Goal: Task Accomplishment & Management: Complete application form

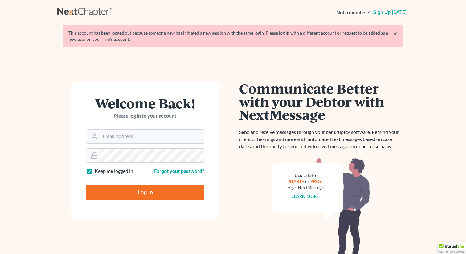
type input "[EMAIL_ADDRESS][DOMAIN_NAME]"
click at [137, 192] on input "Log In" at bounding box center [145, 191] width 118 height 15
type input "Thinking..."
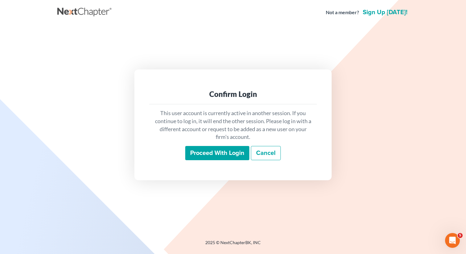
click at [212, 152] on input "Proceed with login" at bounding box center [217, 153] width 64 height 14
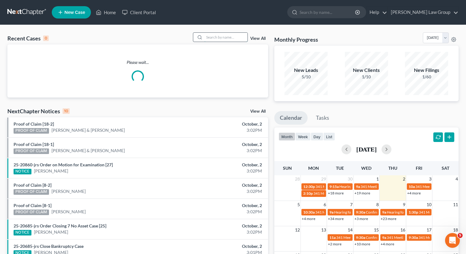
click at [220, 41] on input "search" at bounding box center [225, 37] width 43 height 9
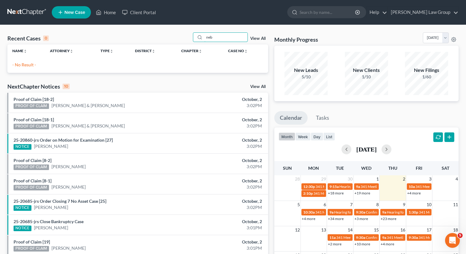
type input "neb"
click at [261, 39] on link "View All" at bounding box center [257, 38] width 15 height 4
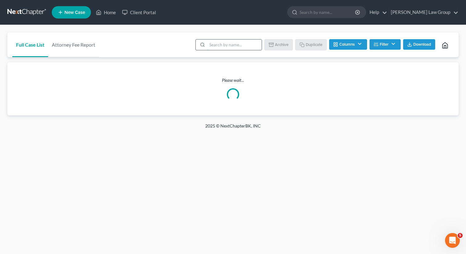
click at [244, 43] on input "search" at bounding box center [234, 44] width 55 height 10
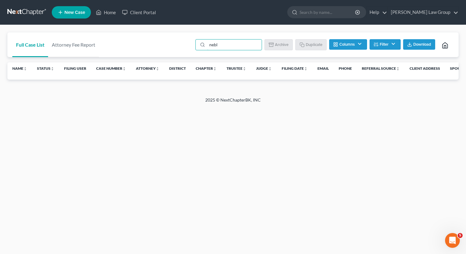
type input "nebl"
click at [388, 49] on button "Filter" at bounding box center [385, 44] width 31 height 10
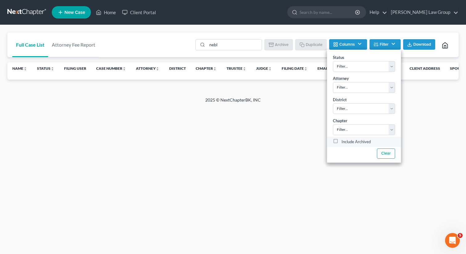
click at [342, 141] on label "Include Archived" at bounding box center [356, 141] width 29 height 7
click at [344, 141] on input "Include Archived" at bounding box center [346, 140] width 4 height 4
checkbox input "true"
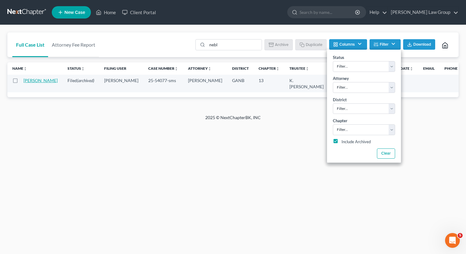
click at [29, 83] on link "[PERSON_NAME]" at bounding box center [40, 80] width 34 height 5
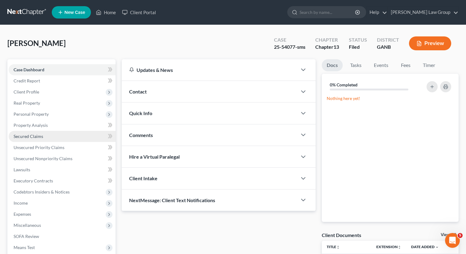
click at [40, 136] on span "Secured Claims" at bounding box center [29, 136] width 30 height 5
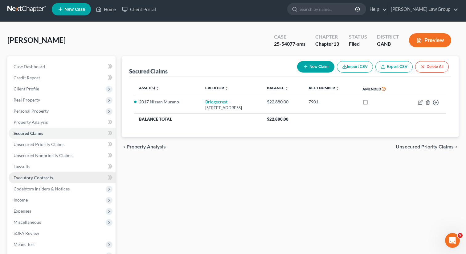
scroll to position [10, 0]
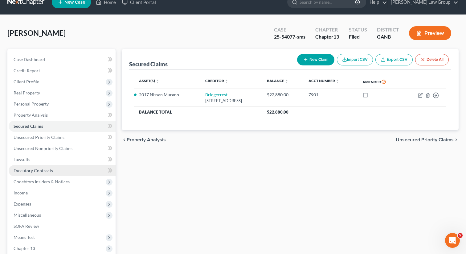
click at [42, 172] on span "Executory Contracts" at bounding box center [33, 170] width 39 height 5
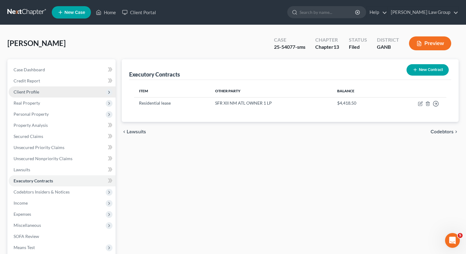
click at [47, 90] on span "Client Profile" at bounding box center [62, 91] width 107 height 11
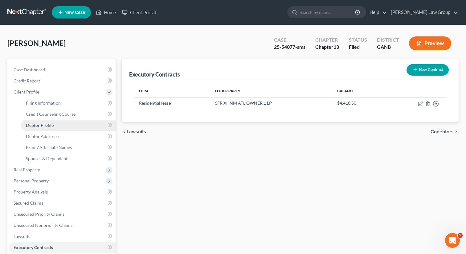
click at [50, 125] on span "Debtor Profile" at bounding box center [40, 124] width 28 height 5
select select "0"
select select "3"
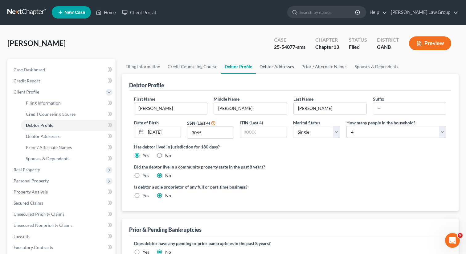
click at [273, 65] on link "Debtor Addresses" at bounding box center [277, 66] width 42 height 15
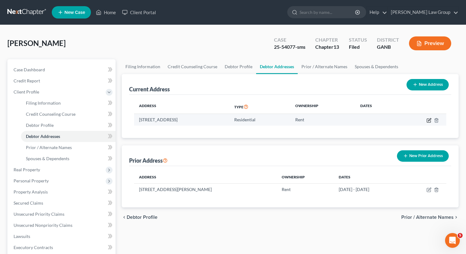
click at [427, 120] on icon "button" at bounding box center [429, 120] width 5 height 5
select select "10"
select select "0"
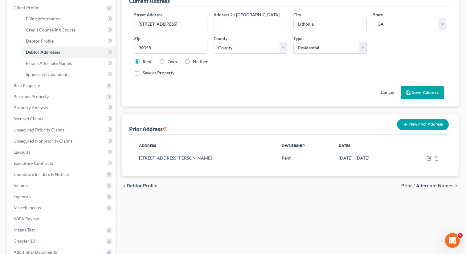
scroll to position [24, 0]
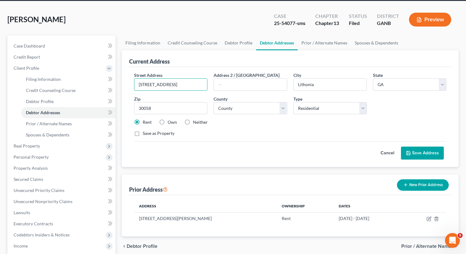
drag, startPoint x: 195, startPoint y: 84, endPoint x: 125, endPoint y: 81, distance: 69.7
click at [125, 81] on div "Current Address Street Address * [STREET_ADDRESS] * [GEOGRAPHIC_DATA] * State […" at bounding box center [290, 108] width 337 height 117
click at [420, 183] on button "New Prior Address" at bounding box center [423, 184] width 52 height 11
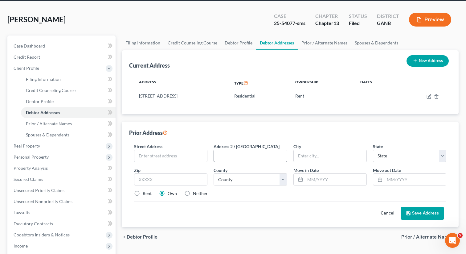
scroll to position [24, 0]
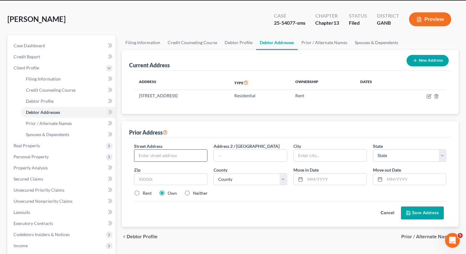
click at [171, 150] on input "text" at bounding box center [170, 156] width 73 height 12
paste input "[STREET_ADDRESS]"
type input "[STREET_ADDRESS]"
click at [154, 178] on input "text" at bounding box center [170, 179] width 73 height 12
type input "30058"
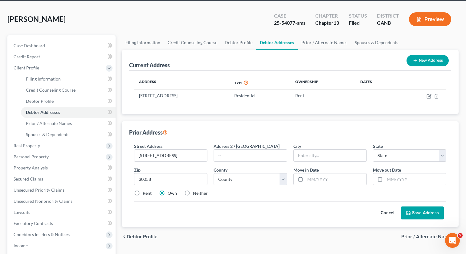
click at [220, 202] on div "Cancel Save Address" at bounding box center [290, 210] width 312 height 18
type input "Lithonia"
select select "10"
click at [143, 192] on label "Rent" at bounding box center [147, 193] width 9 height 6
click at [145, 192] on input "Rent" at bounding box center [147, 192] width 4 height 4
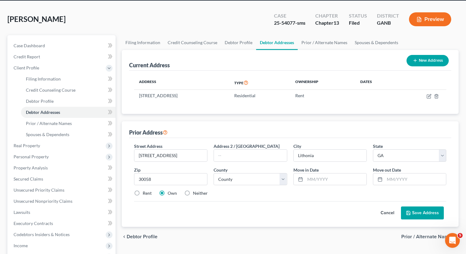
radio input "true"
click at [262, 179] on select "County [GEOGRAPHIC_DATA] [GEOGRAPHIC_DATA] [GEOGRAPHIC_DATA] [GEOGRAPHIC_DATA] …" at bounding box center [250, 179] width 73 height 12
select select "42"
click at [214, 173] on select "County [GEOGRAPHIC_DATA] [GEOGRAPHIC_DATA] [GEOGRAPHIC_DATA] [GEOGRAPHIC_DATA] …" at bounding box center [250, 179] width 73 height 12
click at [308, 172] on label "Move in Date *" at bounding box center [306, 169] width 25 height 6
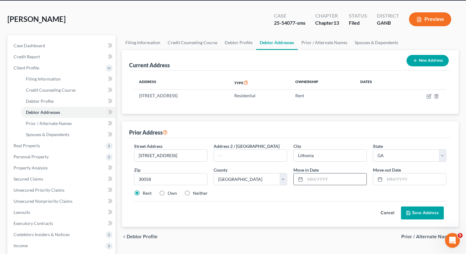
click at [309, 179] on input "text" at bounding box center [335, 179] width 61 height 12
click at [398, 181] on input "text" at bounding box center [415, 179] width 61 height 12
type input "[DATE]"
click at [331, 176] on input "text" at bounding box center [335, 179] width 61 height 12
type input "[DATE]"
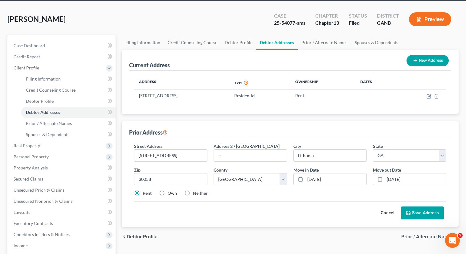
click at [323, 193] on div "Rent Own Neither" at bounding box center [290, 193] width 319 height 6
click at [418, 211] on button "Save Address" at bounding box center [422, 212] width 43 height 13
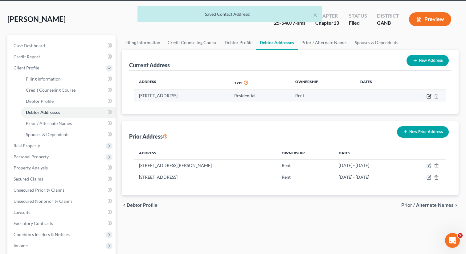
click at [427, 96] on icon "button" at bounding box center [429, 96] width 5 height 5
select select "10"
select select "42"
select select "0"
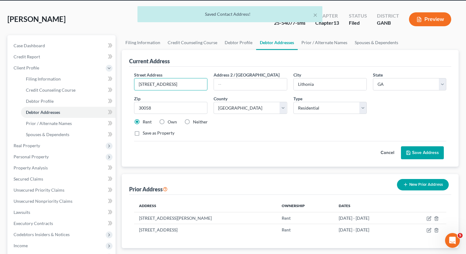
drag, startPoint x: 196, startPoint y: 84, endPoint x: 130, endPoint y: 83, distance: 66.0
click at [130, 83] on div "Street Address * [STREET_ADDRESS] * [GEOGRAPHIC_DATA] * State [US_STATE] AK AR …" at bounding box center [290, 117] width 322 height 100
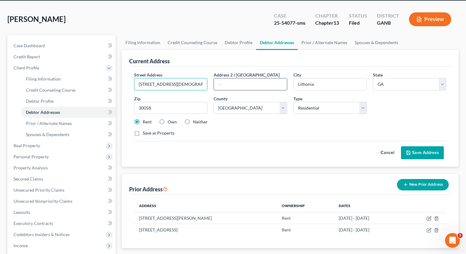
type input "[STREET_ADDRESS][DEMOGRAPHIC_DATA]"
click at [228, 80] on input "text" at bounding box center [250, 84] width 73 height 12
type input "Unit 613"
click at [417, 151] on button "Save Address" at bounding box center [422, 152] width 43 height 13
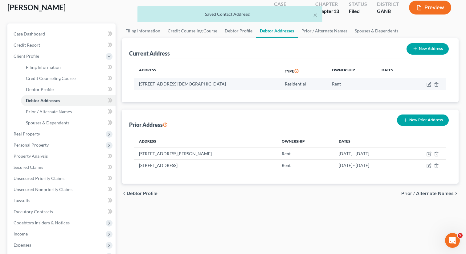
scroll to position [40, 0]
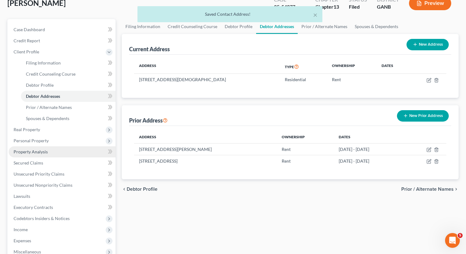
click at [27, 156] on link "Property Analysis" at bounding box center [62, 151] width 107 height 11
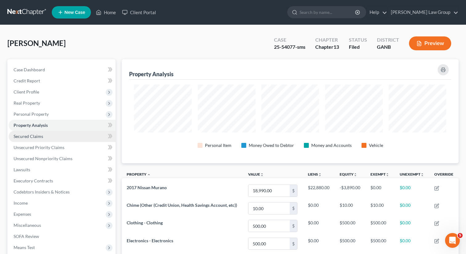
click at [27, 134] on span "Secured Claims" at bounding box center [29, 136] width 30 height 5
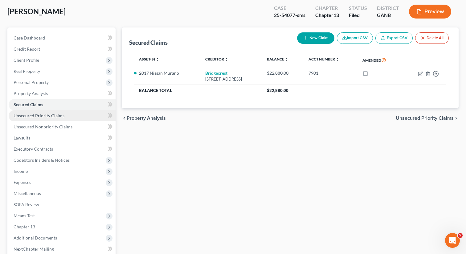
click at [47, 116] on span "Unsecured Priority Claims" at bounding box center [39, 115] width 51 height 5
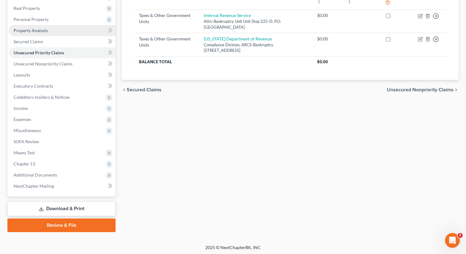
scroll to position [96, 0]
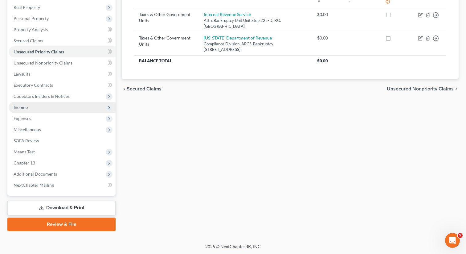
click at [40, 105] on span "Income" at bounding box center [62, 107] width 107 height 11
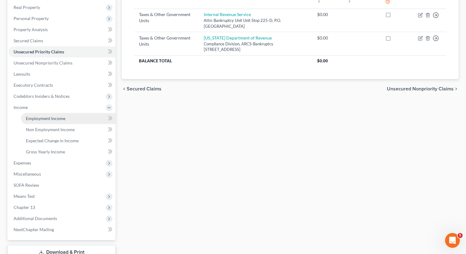
click at [39, 116] on span "Employment Income" at bounding box center [45, 118] width 39 height 5
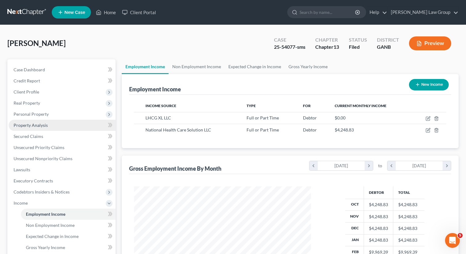
scroll to position [110, 189]
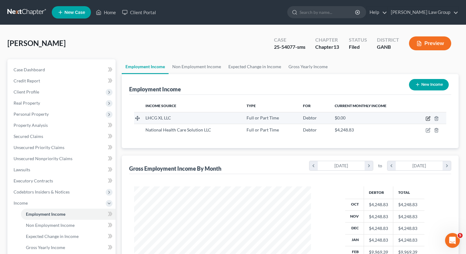
click at [427, 117] on icon "button" at bounding box center [428, 118] width 5 height 5
select select "0"
select select "19"
select select "2"
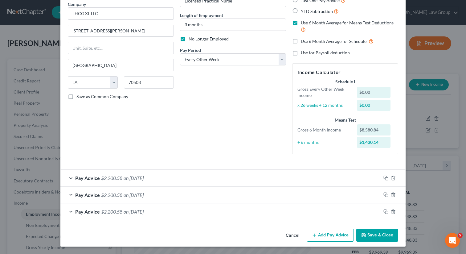
scroll to position [0, 0]
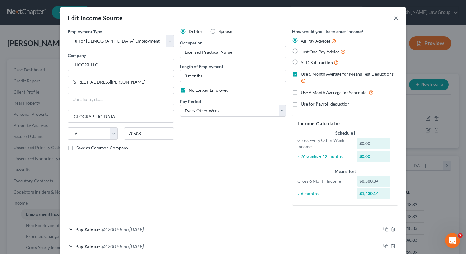
click at [396, 19] on button "×" at bounding box center [396, 17] width 4 height 7
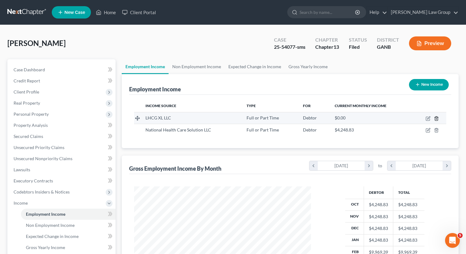
click at [436, 117] on icon "button" at bounding box center [436, 118] width 5 height 5
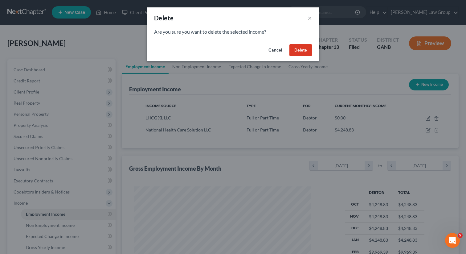
click at [298, 49] on button "Delete" at bounding box center [301, 50] width 23 height 12
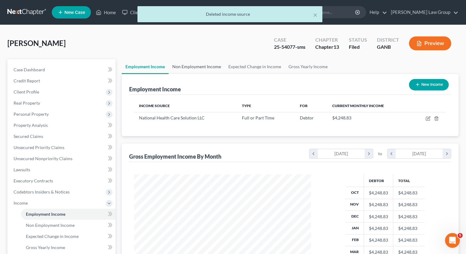
click at [190, 66] on link "Non Employment Income" at bounding box center [197, 66] width 56 height 15
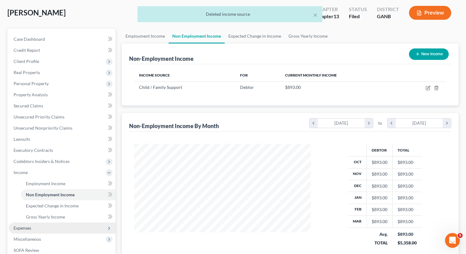
scroll to position [21, 0]
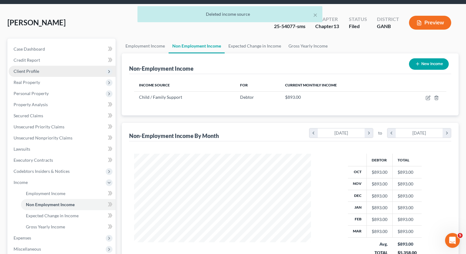
click at [40, 73] on span "Client Profile" at bounding box center [62, 71] width 107 height 11
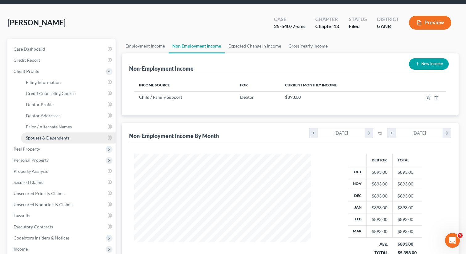
click at [45, 138] on span "Spouses & Dependents" at bounding box center [47, 137] width 43 height 5
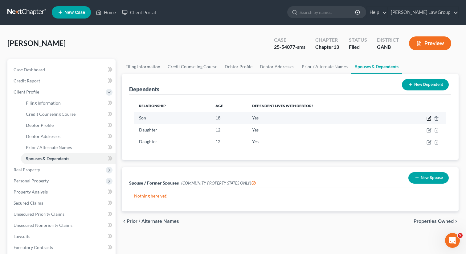
click at [428, 118] on icon "button" at bounding box center [429, 118] width 5 height 5
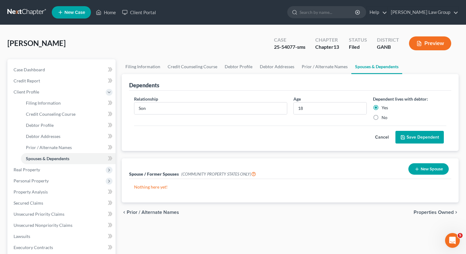
click at [413, 138] on button "Save Dependent" at bounding box center [420, 137] width 48 height 13
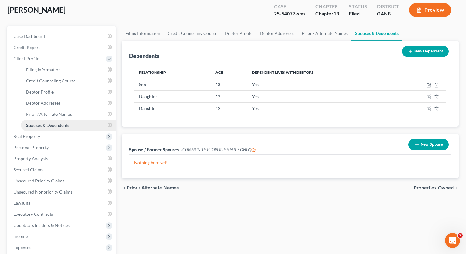
scroll to position [47, 0]
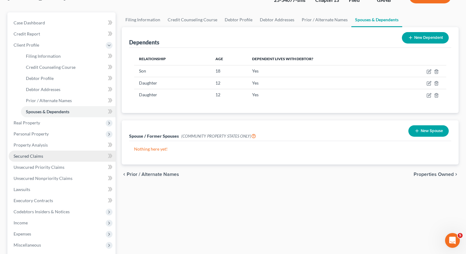
click at [48, 153] on link "Secured Claims" at bounding box center [62, 155] width 107 height 11
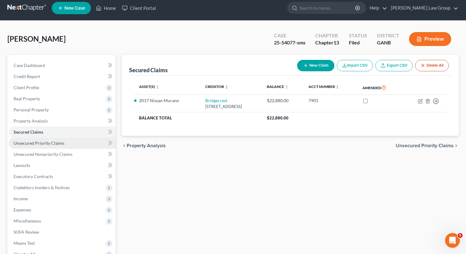
scroll to position [2, 0]
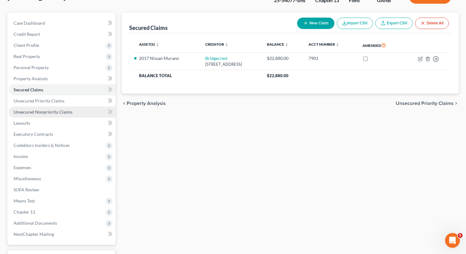
click at [61, 109] on span "Unsecured Nonpriority Claims" at bounding box center [43, 111] width 59 height 5
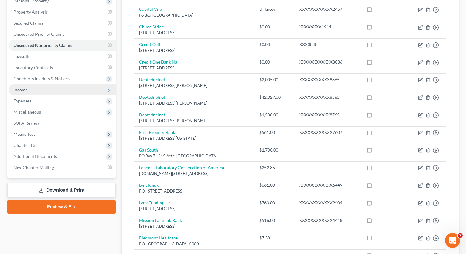
click at [38, 89] on span "Income" at bounding box center [62, 89] width 107 height 11
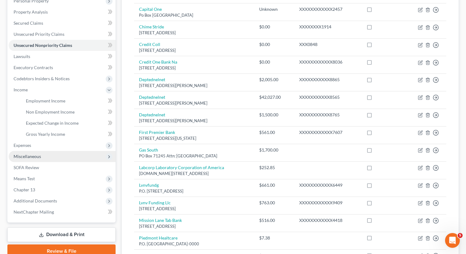
click at [30, 158] on span "Miscellaneous" at bounding box center [62, 156] width 107 height 11
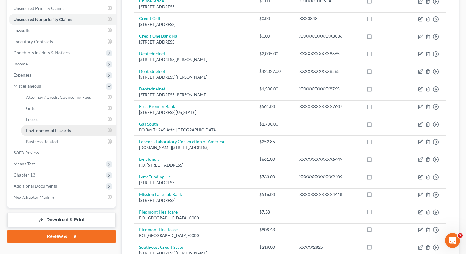
scroll to position [146, 0]
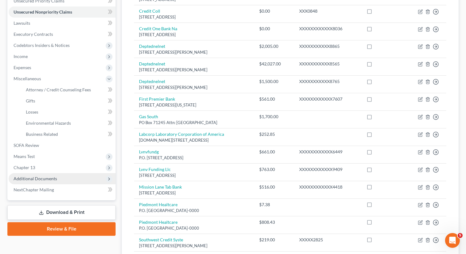
click at [32, 174] on span "Additional Documents" at bounding box center [62, 178] width 107 height 11
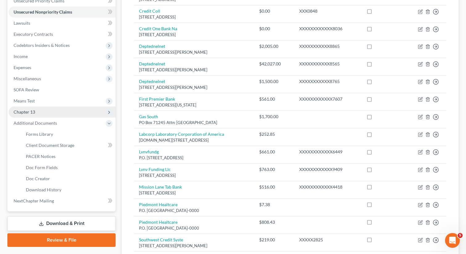
click at [40, 112] on span "Chapter 13" at bounding box center [62, 111] width 107 height 11
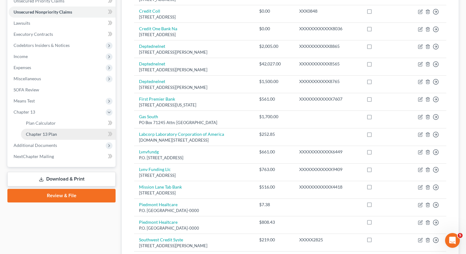
click at [69, 136] on link "Chapter 13 Plan" at bounding box center [68, 134] width 95 height 11
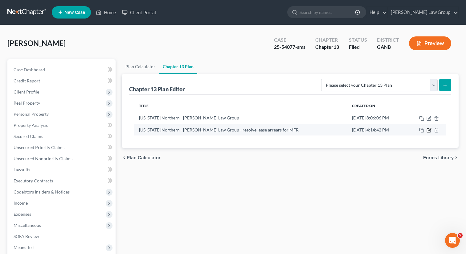
click at [429, 131] on icon "button" at bounding box center [429, 130] width 5 height 5
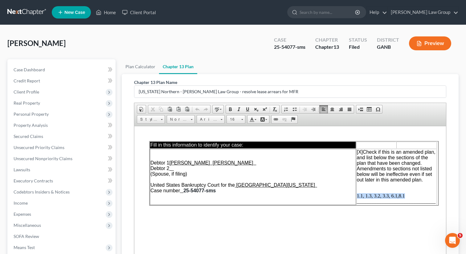
drag, startPoint x: 404, startPoint y: 195, endPoint x: 358, endPoint y: 197, distance: 46.6
click at [358, 197] on span "1.1, 1.3, 3.2, 3.3, 6.1,8.1 ________________________________" at bounding box center [396, 198] width 79 height 11
click at [360, 152] on span "[X]" at bounding box center [360, 151] width 6 height 5
drag, startPoint x: 217, startPoint y: 194, endPoint x: 185, endPoint y: 194, distance: 32.1
click at [185, 193] on span "25-54077-sms" at bounding box center [199, 189] width 32 height 5
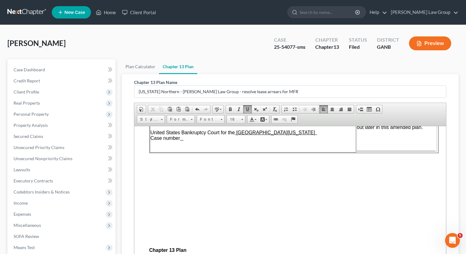
scroll to position [52, 0]
drag, startPoint x: 210, startPoint y: 89, endPoint x: 295, endPoint y: 88, distance: 85.1
click at [295, 88] on input "[US_STATE] Northern - [PERSON_NAME] Law Group - resolve lease arrears for MFR" at bounding box center [290, 92] width 312 height 12
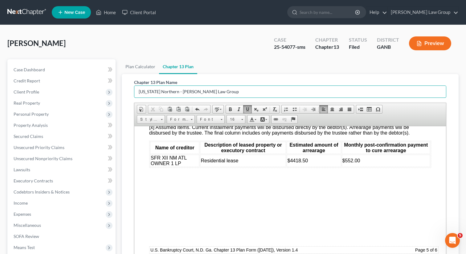
scroll to position [2515, 0]
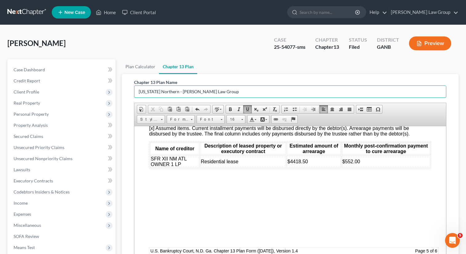
type input "[US_STATE] Northern - [PERSON_NAME] Law Group"
click at [153, 120] on span "[o] None. If “None” is checked, the rest of § 6.1 need not be completed or repr…" at bounding box center [242, 117] width 187 height 5
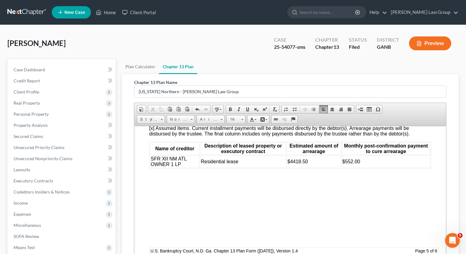
click at [181, 170] on div "Debtor [PERSON_NAME] [PERSON_NAME] Case Number Part 5: Treatment Nonpriority Cl…" at bounding box center [290, 242] width 282 height 974
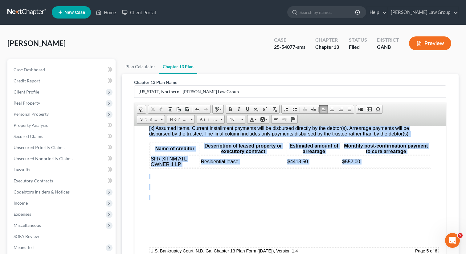
drag, startPoint x: 145, startPoint y: 176, endPoint x: 420, endPoint y: 245, distance: 283.7
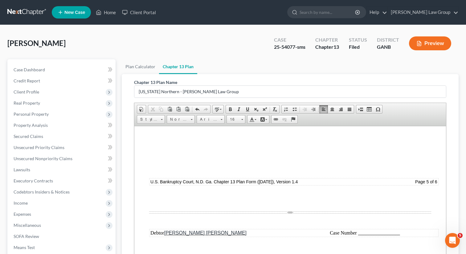
drag, startPoint x: 69, startPoint y: 44, endPoint x: 0, endPoint y: 43, distance: 69.1
click at [0, 43] on div "[PERSON_NAME] Upgraded Case 25-54077-sms Chapter Chapter 13 Status Filed Distri…" at bounding box center [233, 193] width 466 height 336
copy span "[PERSON_NAME]"
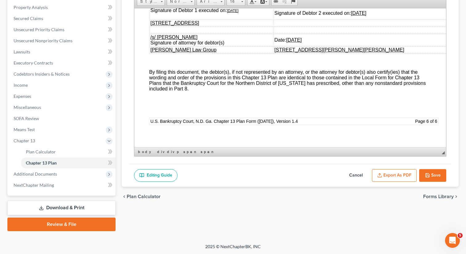
scroll to position [2922, 0]
click at [232, 13] on u "[DATE]" at bounding box center [233, 11] width 12 height 4
drag, startPoint x: 228, startPoint y: 64, endPoint x: 252, endPoint y: 65, distance: 23.5
click at [252, 19] on td "/s/ [PERSON_NAME] [PERSON_NAME] Signature of Debtor 1 executed on: [DATE]" at bounding box center [212, 11] width 124 height 18
copy u "[DATE]"
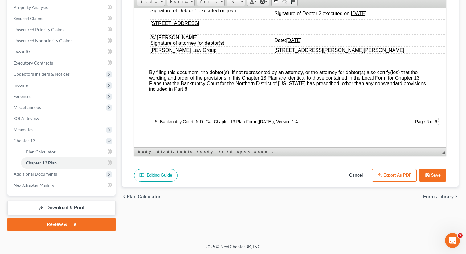
click at [387, 19] on td "Signature of Debtor 2 executed on: [DATE]" at bounding box center [364, 11] width 180 height 18
drag, startPoint x: 379, startPoint y: 67, endPoint x: 405, endPoint y: 69, distance: 26.9
click at [405, 19] on td "Signature of Debtor 2 executed on: [DATE]" at bounding box center [364, 11] width 180 height 18
drag, startPoint x: 320, startPoint y: 95, endPoint x: 351, endPoint y: 100, distance: 31.5
click at [351, 46] on td "Date: [DATE]" at bounding box center [364, 40] width 180 height 12
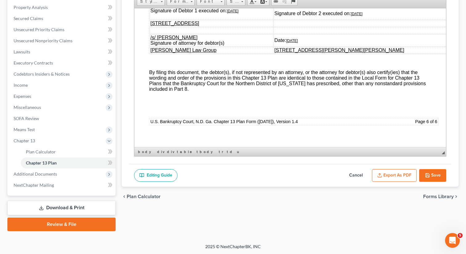
click at [433, 173] on button "Save" at bounding box center [432, 175] width 27 height 13
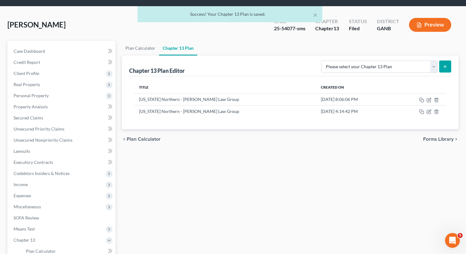
scroll to position [14, 0]
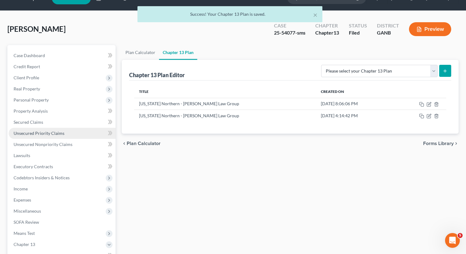
click at [70, 129] on link "Unsecured Priority Claims" at bounding box center [62, 133] width 107 height 11
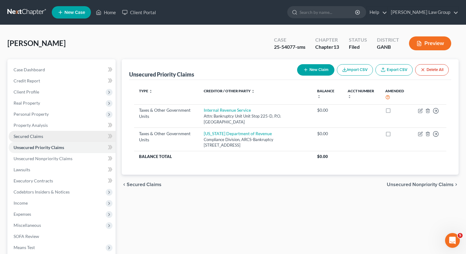
click at [51, 134] on link "Secured Claims" at bounding box center [62, 136] width 107 height 11
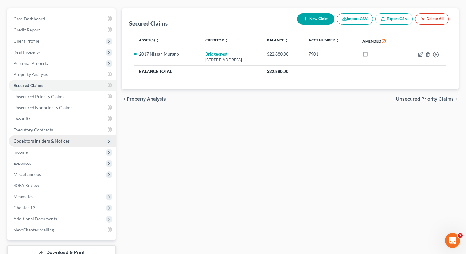
scroll to position [96, 0]
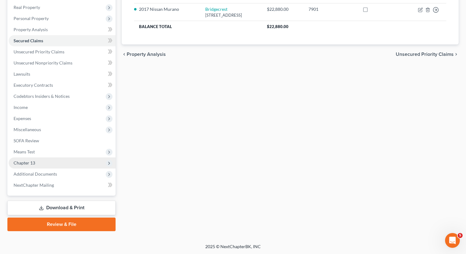
click at [54, 163] on span "Chapter 13" at bounding box center [62, 162] width 107 height 11
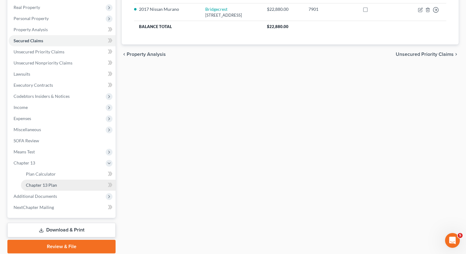
click at [48, 185] on span "Chapter 13 Plan" at bounding box center [41, 184] width 31 height 5
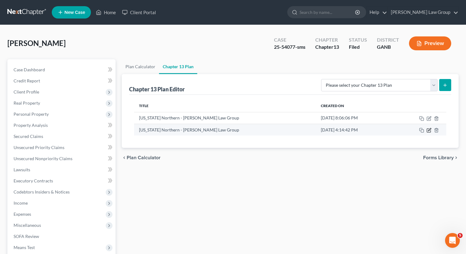
click at [428, 130] on icon "button" at bounding box center [429, 130] width 5 height 5
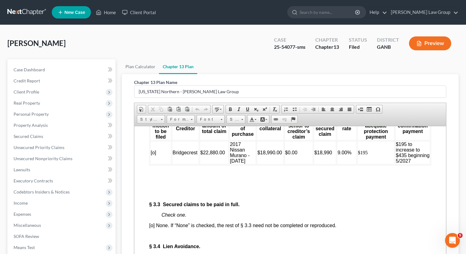
scroll to position [1342, 0]
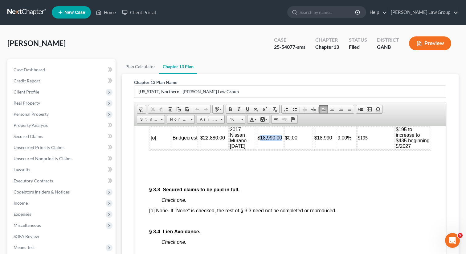
drag, startPoint x: 283, startPoint y: 166, endPoint x: 261, endPoint y: 166, distance: 22.2
click at [261, 149] on td "$18,990.00" at bounding box center [270, 137] width 27 height 23
copy span "18,990.00"
click at [192, 149] on td "Bridgecrest" at bounding box center [185, 137] width 27 height 23
drag, startPoint x: 173, startPoint y: 167, endPoint x: 198, endPoint y: 168, distance: 25.6
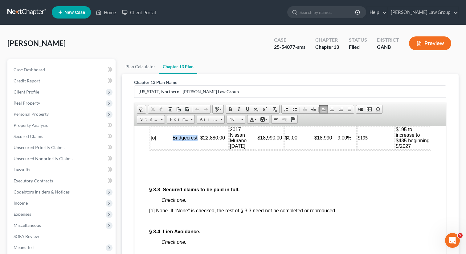
click at [198, 149] on td "Bridgecrest" at bounding box center [185, 137] width 27 height 23
copy span "Bridgecrest"
click at [335, 171] on p at bounding box center [290, 169] width 282 height 6
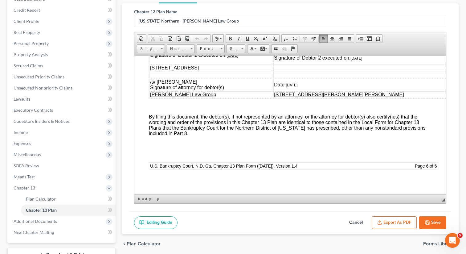
scroll to position [118, 0]
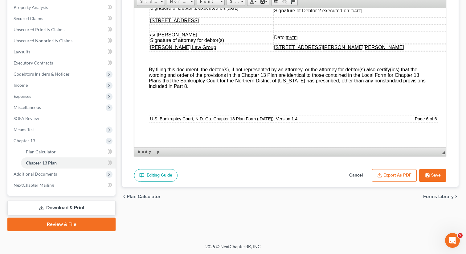
click at [428, 177] on icon "button" at bounding box center [427, 175] width 5 height 5
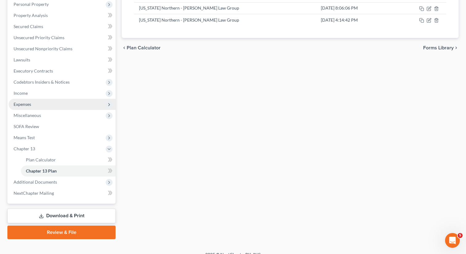
scroll to position [113, 0]
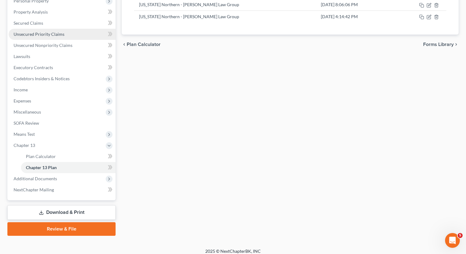
click at [53, 38] on link "Unsecured Priority Claims" at bounding box center [62, 34] width 107 height 11
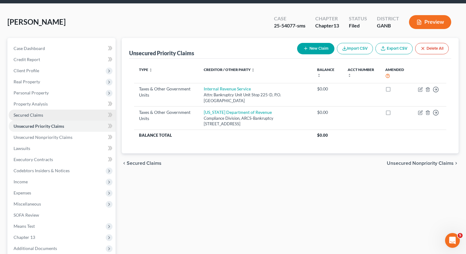
scroll to position [24, 0]
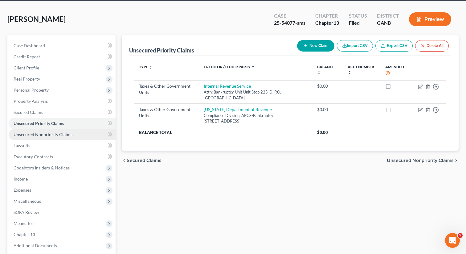
click at [50, 130] on link "Unsecured Nonpriority Claims" at bounding box center [62, 134] width 107 height 11
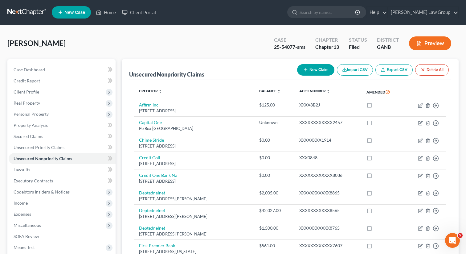
click at [310, 70] on button "New Claim" at bounding box center [315, 69] width 37 height 11
select select "0"
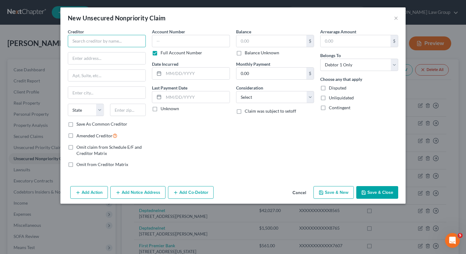
click at [115, 39] on input "text" at bounding box center [107, 41] width 78 height 12
drag, startPoint x: 127, startPoint y: 39, endPoint x: 56, endPoint y: 40, distance: 71.5
click at [56, 40] on div "New Unsecured Nonpriority Claim × Creditor * DeKalb Water & Santitation State […" at bounding box center [233, 127] width 466 height 254
click at [114, 39] on input "DeKalb Water & Santitation" at bounding box center [107, 41] width 78 height 12
click at [109, 42] on input "DeKalb Water & Santitation" at bounding box center [107, 41] width 78 height 12
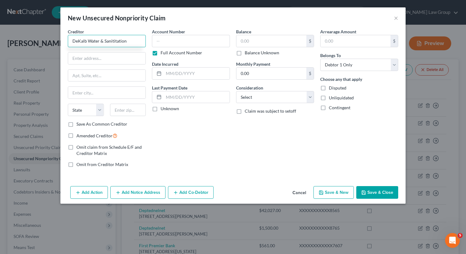
click at [127, 45] on input "DeKalb Water & Sanititation" at bounding box center [107, 41] width 78 height 12
drag, startPoint x: 134, startPoint y: 42, endPoint x: 63, endPoint y: 37, distance: 70.8
click at [63, 37] on div "Creditor * DeKalb Water & Sanititation State [US_STATE] AK AR AZ CA CO [GEOGRAP…" at bounding box center [232, 105] width 345 height 155
type input "DeKalb Water & Sanititation"
click at [256, 36] on input "text" at bounding box center [271, 41] width 70 height 12
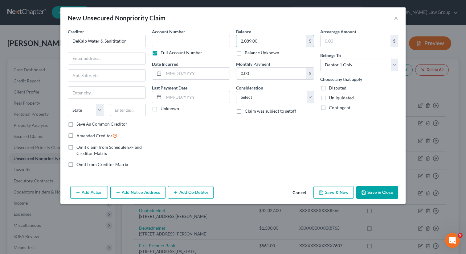
type input "2,089.00"
click at [219, 121] on div "Account Number Full Account Number Date Incurred Last Payment Date Unknown" at bounding box center [191, 100] width 84 height 144
click at [105, 64] on div at bounding box center [107, 58] width 78 height 12
click at [102, 59] on input "text" at bounding box center [106, 58] width 77 height 12
paste input "[STREET_ADDRESS]"
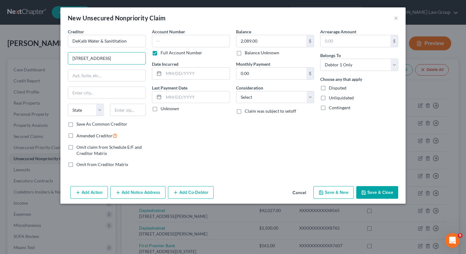
type input "[STREET_ADDRESS]"
click at [119, 111] on input "text" at bounding box center [128, 110] width 36 height 12
paste input "30033"
type input "30033"
type input "Decatur"
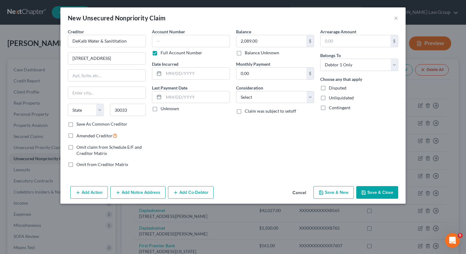
select select "10"
click at [194, 125] on div "Account Number Full Account Number Date Incurred Last Payment Date Unknown" at bounding box center [191, 100] width 84 height 144
click at [377, 195] on button "Save & Close" at bounding box center [377, 192] width 42 height 13
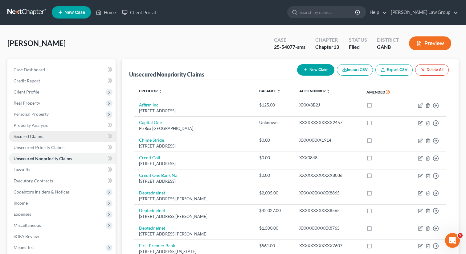
click at [23, 134] on span "Secured Claims" at bounding box center [29, 136] width 30 height 5
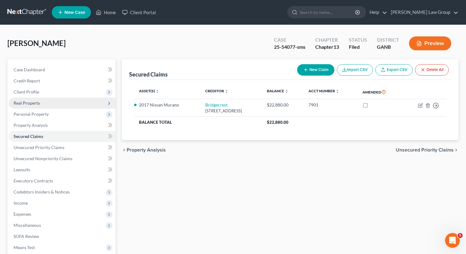
click at [26, 100] on span "Real Property" at bounding box center [27, 102] width 27 height 5
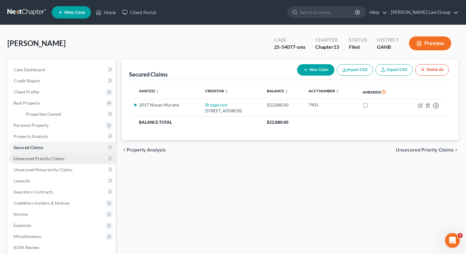
click at [62, 157] on span "Unsecured Priority Claims" at bounding box center [39, 158] width 51 height 5
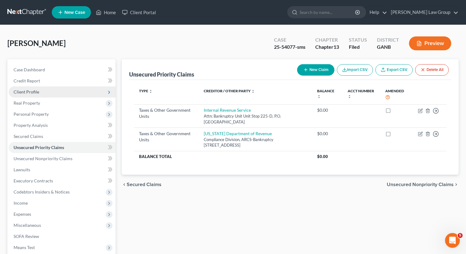
click at [43, 92] on span "Client Profile" at bounding box center [62, 91] width 107 height 11
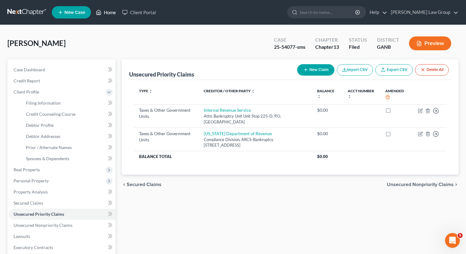
click at [109, 10] on link "Home" at bounding box center [106, 12] width 26 height 11
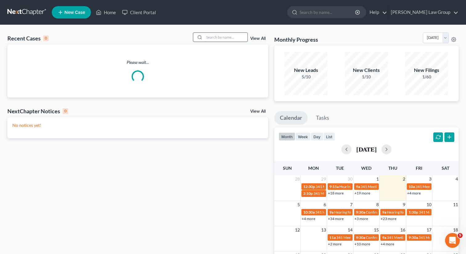
click at [213, 40] on input "search" at bounding box center [225, 37] width 43 height 9
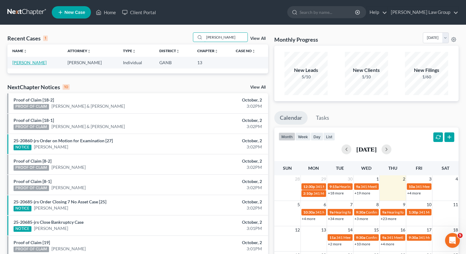
type input "[PERSON_NAME]"
click at [30, 61] on link "[PERSON_NAME]" at bounding box center [29, 62] width 34 height 5
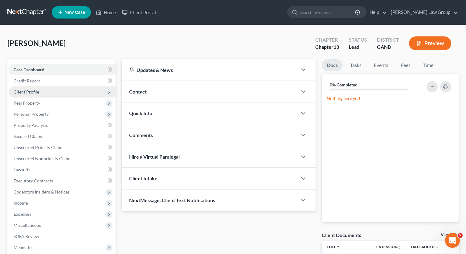
click at [35, 93] on span "Client Profile" at bounding box center [27, 91] width 26 height 5
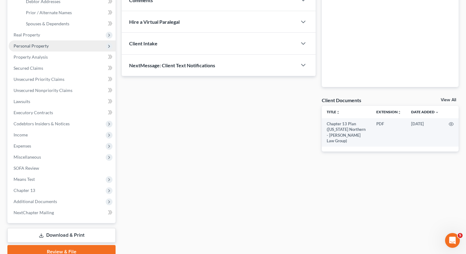
scroll to position [156, 0]
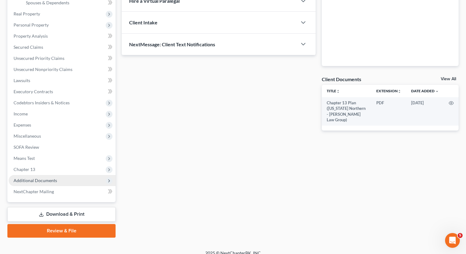
click at [50, 179] on span "Additional Documents" at bounding box center [35, 180] width 43 height 5
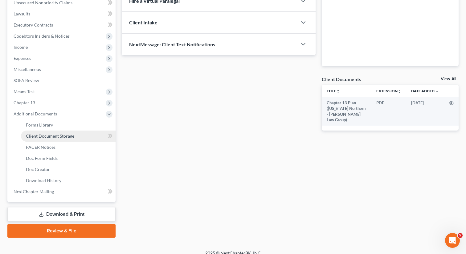
click at [59, 134] on span "Client Document Storage" at bounding box center [50, 135] width 48 height 5
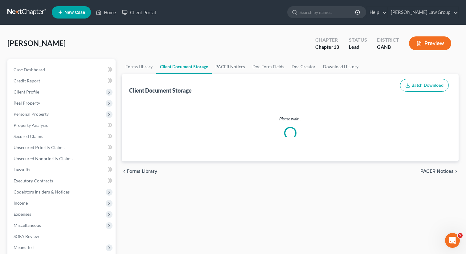
select select "0"
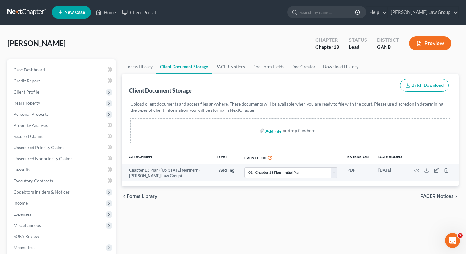
click at [270, 131] on input "file" at bounding box center [272, 130] width 15 height 11
type input "C:\fakepath\Abacus_cert.pdf"
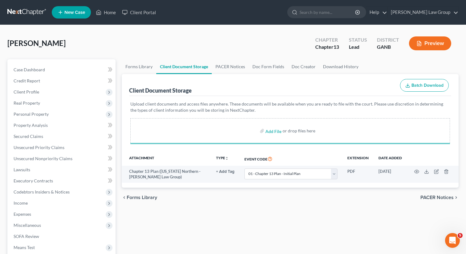
select select "0"
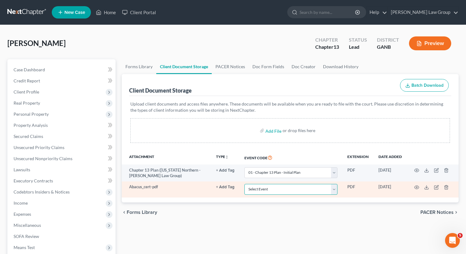
click at [302, 191] on select "Select Event 01 - Chapter 13 Plan - Initial Plan 02-Application to Pay Filing F…" at bounding box center [291, 189] width 93 height 11
select select "5"
click at [245, 184] on select "Select Event 01 - Chapter 13 Plan - Initial Plan 02-Application to Pay Filing F…" at bounding box center [291, 189] width 93 height 11
click at [417, 187] on circle "button" at bounding box center [416, 187] width 1 height 1
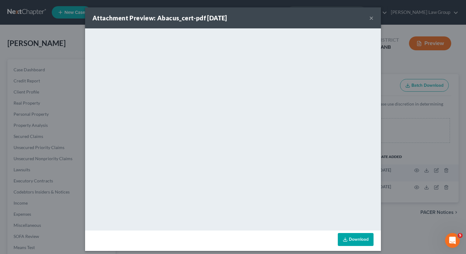
click at [370, 18] on button "×" at bounding box center [371, 17] width 4 height 7
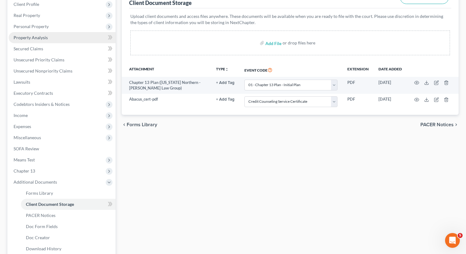
scroll to position [90, 0]
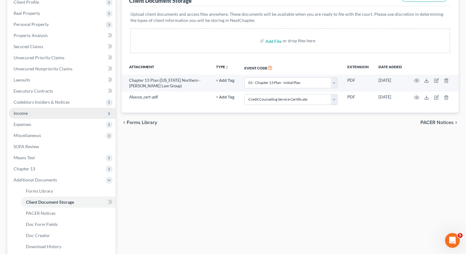
click at [35, 112] on span "Income" at bounding box center [62, 113] width 107 height 11
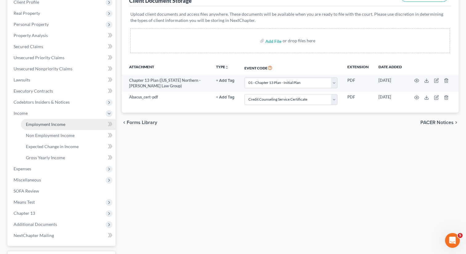
click at [35, 126] on span "Employment Income" at bounding box center [45, 123] width 39 height 5
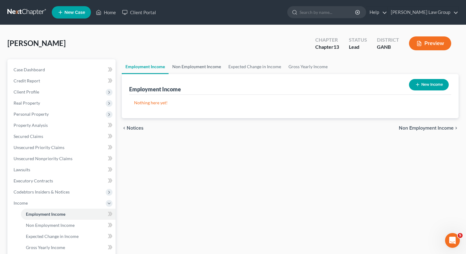
click at [194, 69] on link "Non Employment Income" at bounding box center [197, 66] width 56 height 15
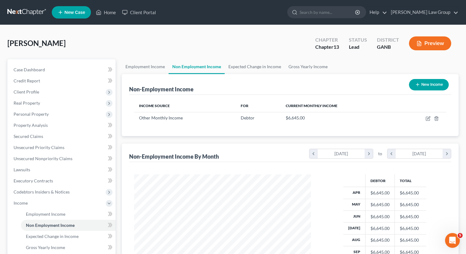
scroll to position [110, 189]
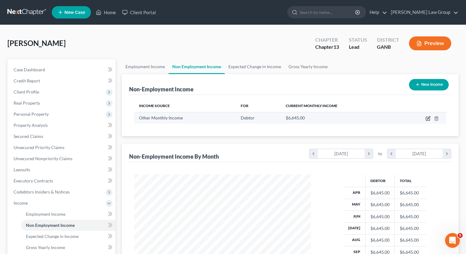
click at [426, 117] on icon "button" at bounding box center [428, 119] width 4 height 4
select select "13"
select select "0"
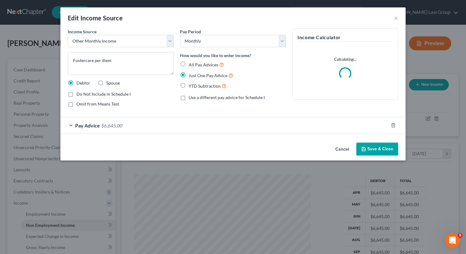
click at [87, 124] on span "Pay Advice" at bounding box center [87, 125] width 25 height 6
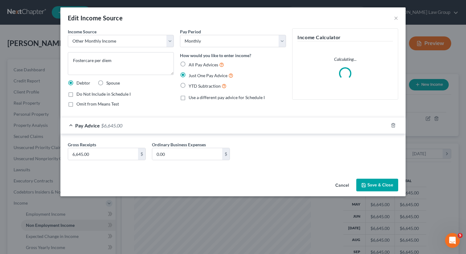
click at [87, 124] on span "Pay Advice" at bounding box center [87, 125] width 25 height 6
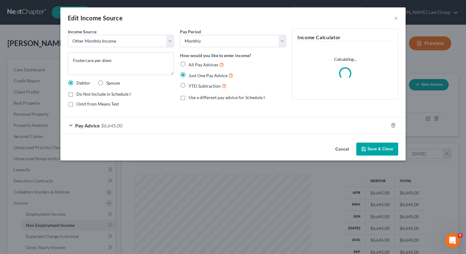
click at [394, 145] on button "Save & Close" at bounding box center [377, 148] width 42 height 13
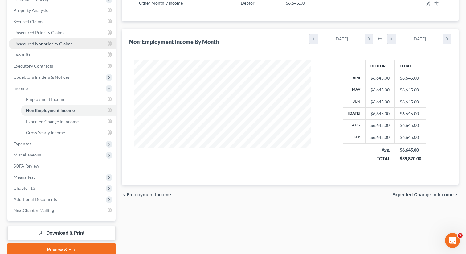
scroll to position [128, 0]
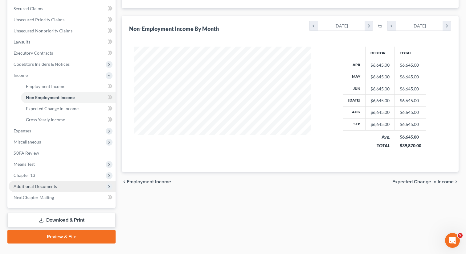
click at [45, 186] on span "Additional Documents" at bounding box center [35, 185] width 43 height 5
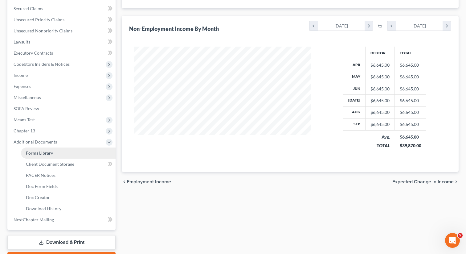
click at [61, 152] on link "Forms Library" at bounding box center [68, 152] width 95 height 11
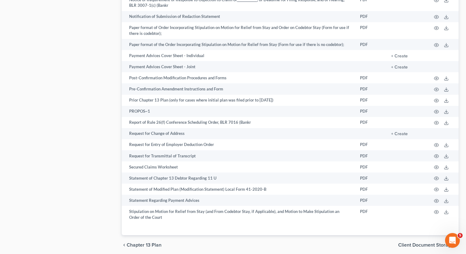
scroll to position [568, 0]
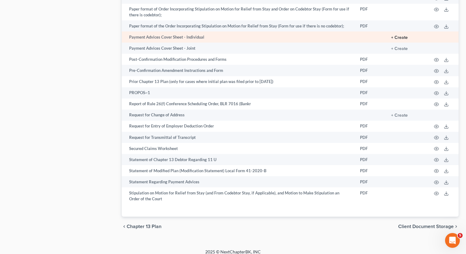
click at [403, 35] on button "+ Create" at bounding box center [399, 37] width 17 height 4
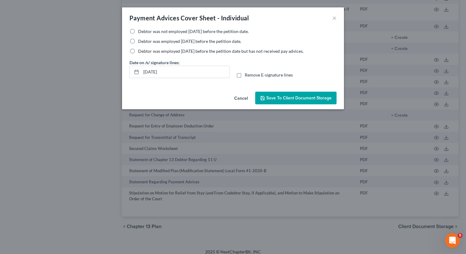
click at [138, 51] on label "Debtor was employed [DATE] before the petition date but has not received pay ad…" at bounding box center [221, 51] width 166 height 6
click at [141, 51] on input "Debtor was employed [DATE] before the petition date but has not received pay ad…" at bounding box center [143, 50] width 4 height 4
radio input "true"
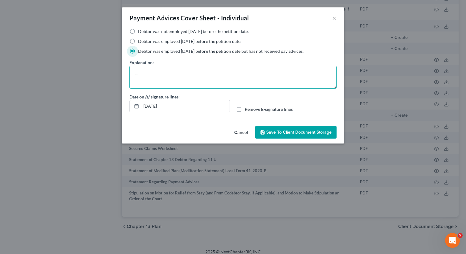
click at [152, 77] on textarea at bounding box center [232, 77] width 207 height 23
type textarea "[PERSON_NAME] Care Per Diem Income"
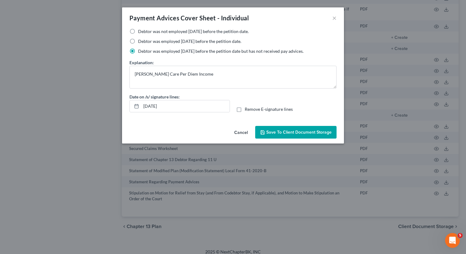
click at [294, 131] on span "Save to Client Document Storage" at bounding box center [298, 131] width 65 height 5
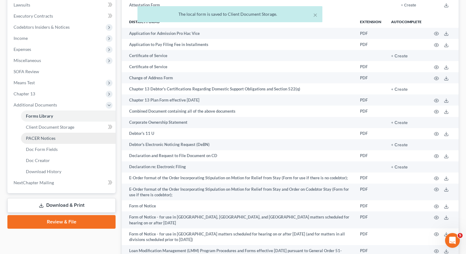
scroll to position [186, 0]
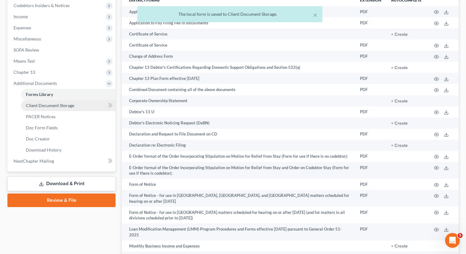
click at [57, 106] on span "Client Document Storage" at bounding box center [50, 105] width 48 height 5
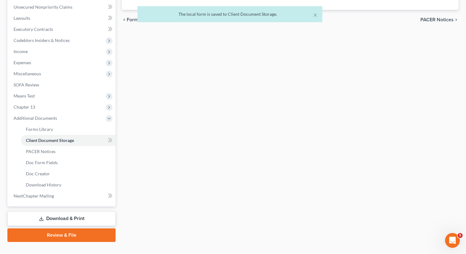
select select "0"
select select "5"
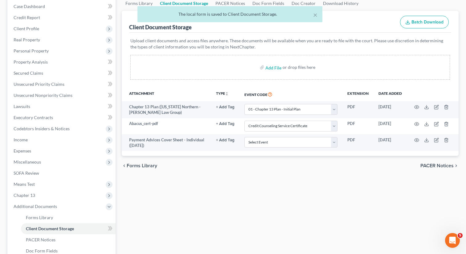
scroll to position [73, 0]
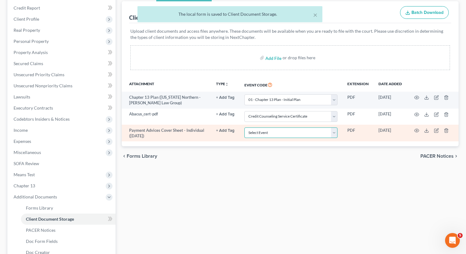
click at [273, 134] on select "Select Event 01 - Chapter 13 Plan - Initial Plan 02-Application to Pay Filing F…" at bounding box center [291, 132] width 93 height 11
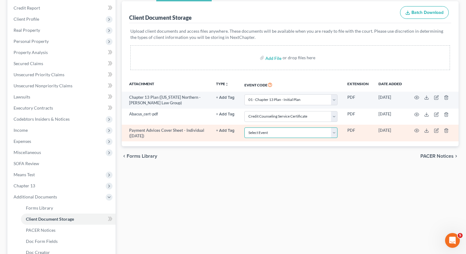
select select "35"
click at [245, 127] on select "Select Event 01 - Chapter 13 Plan - Initial Plan 02-Application to Pay Filing F…" at bounding box center [291, 132] width 93 height 11
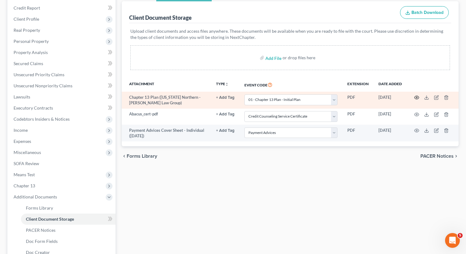
click at [416, 97] on icon "button" at bounding box center [416, 97] width 5 height 5
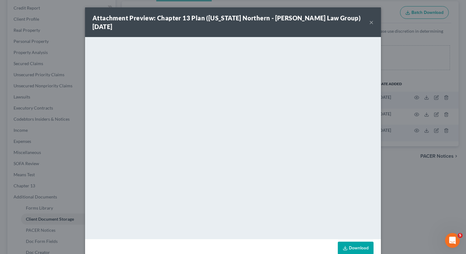
click at [374, 16] on div "Attachment Preview: Chapter 13 Plan ([US_STATE] Northern - [PERSON_NAME] Law Gr…" at bounding box center [233, 22] width 296 height 30
click at [370, 18] on button "×" at bounding box center [371, 21] width 4 height 7
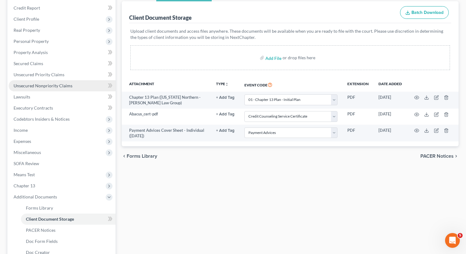
scroll to position [0, 0]
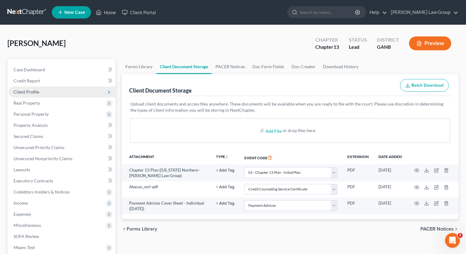
click at [39, 91] on span "Client Profile" at bounding box center [62, 91] width 107 height 11
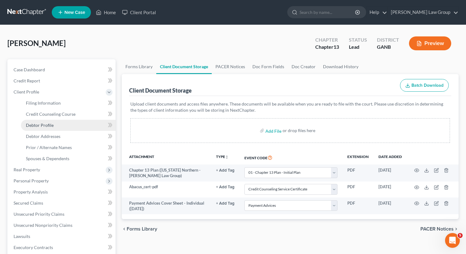
click at [32, 125] on span "Debtor Profile" at bounding box center [40, 124] width 28 height 5
select select "0"
select select "2"
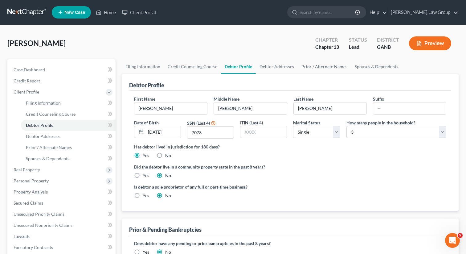
radio input "true"
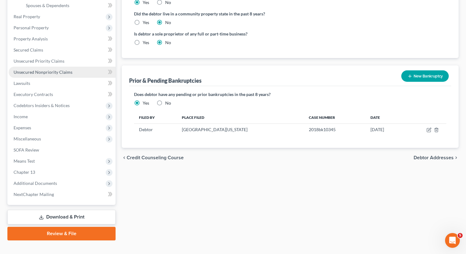
scroll to position [162, 0]
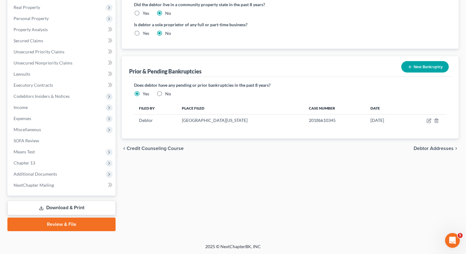
click at [51, 224] on link "Review & File" at bounding box center [61, 224] width 108 height 14
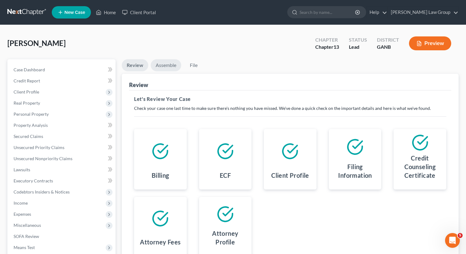
click at [170, 61] on link "Assemble" at bounding box center [166, 65] width 31 height 12
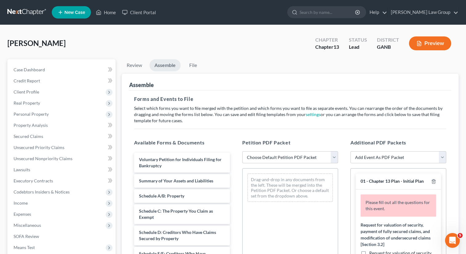
click at [268, 154] on select "Choose Default Petition PDF Packet Complete Bankruptcy Petition (all forms and …" at bounding box center [290, 157] width 96 height 12
select select "0"
click at [242, 151] on select "Choose Default Petition PDF Packet Complete Bankruptcy Petition (all forms and …" at bounding box center [290, 157] width 96 height 12
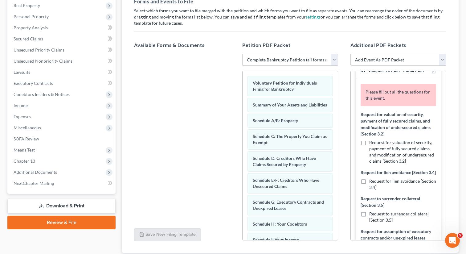
scroll to position [14, 0]
click at [369, 179] on label "Request for lien avoidance [Section 3.4]" at bounding box center [402, 183] width 67 height 12
click at [372, 179] on input "Request for lien avoidance [Section 3.4]" at bounding box center [374, 179] width 4 height 4
checkbox input "true"
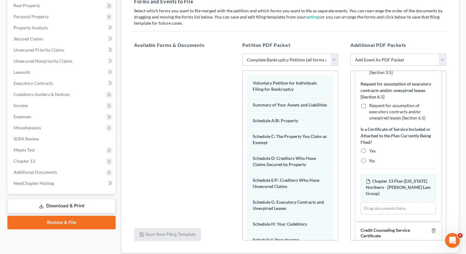
click at [369, 163] on label "No" at bounding box center [372, 161] width 6 height 6
click at [372, 162] on input "No" at bounding box center [374, 160] width 4 height 4
radio input "true"
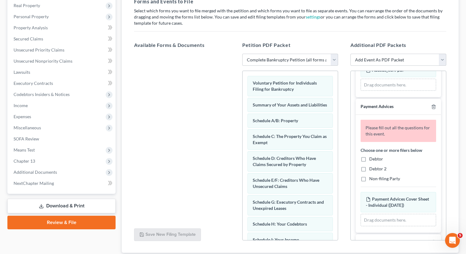
scroll to position [340, 0]
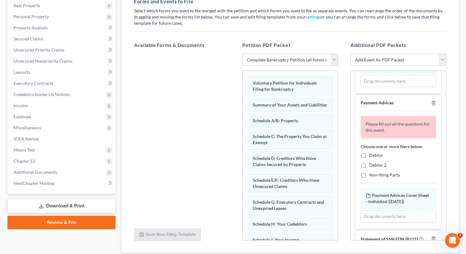
click at [369, 152] on label "Debtor" at bounding box center [376, 155] width 14 height 6
click at [372, 152] on input "Debtor" at bounding box center [374, 154] width 4 height 4
checkbox input "true"
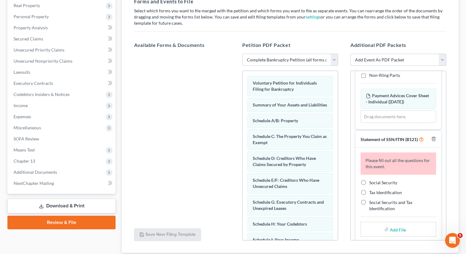
click at [369, 179] on label "Social Security" at bounding box center [383, 182] width 28 height 6
click at [372, 179] on input "Social Security" at bounding box center [374, 181] width 4 height 4
radio input "true"
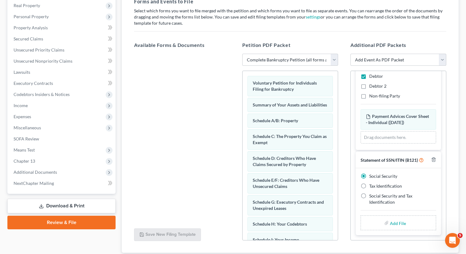
scroll to position [385, 0]
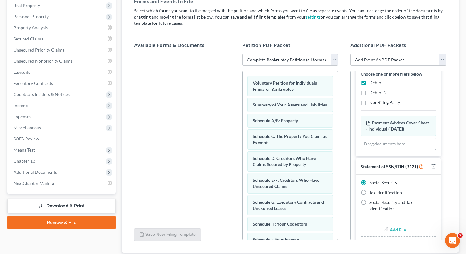
click at [395, 224] on input "file" at bounding box center [397, 229] width 15 height 11
type input "C:\fakepath\SSN to file in case [PERSON_NAME].pdf"
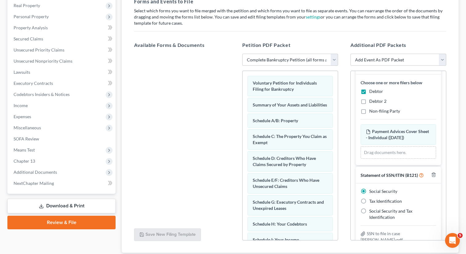
scroll to position [0, 0]
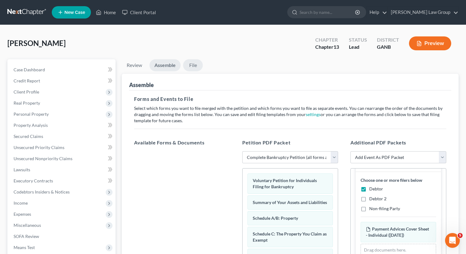
click at [191, 64] on link "File" at bounding box center [193, 65] width 20 height 12
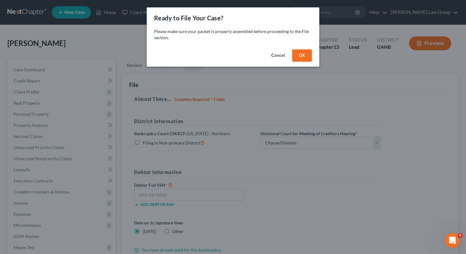
click at [303, 52] on button "OK" at bounding box center [302, 55] width 20 height 12
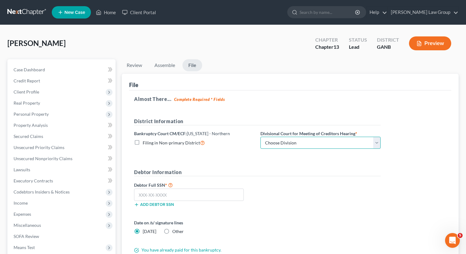
click at [283, 144] on select "Choose Division [GEOGRAPHIC_DATA] [GEOGRAPHIC_DATA] [GEOGRAPHIC_DATA] [GEOGRAPH…" at bounding box center [321, 143] width 120 height 12
select select "0"
click at [261, 137] on select "Choose Division [GEOGRAPHIC_DATA] [GEOGRAPHIC_DATA] [GEOGRAPHIC_DATA] [GEOGRAPH…" at bounding box center [321, 143] width 120 height 12
click at [180, 198] on input "text" at bounding box center [189, 194] width 110 height 12
paste input "459-11-7073"
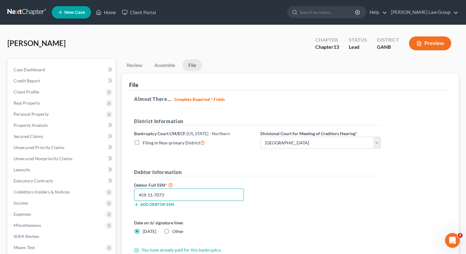
type input "459-11-7073"
click at [277, 172] on h5 "Debtor Information" at bounding box center [257, 172] width 247 height 8
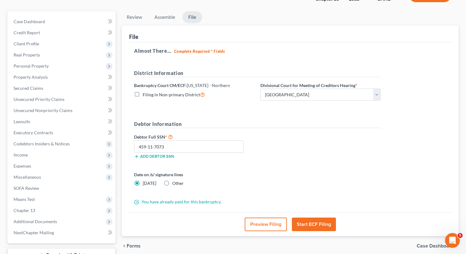
scroll to position [50, 0]
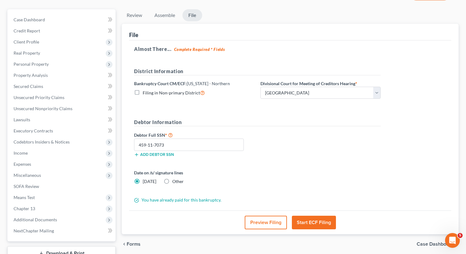
click at [309, 223] on button "Start ECF Filing" at bounding box center [314, 223] width 44 height 14
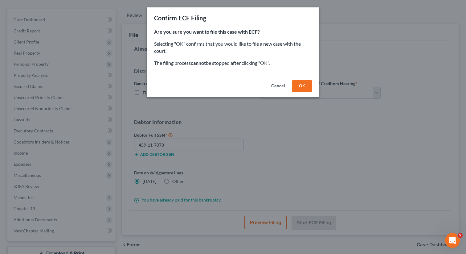
click at [303, 87] on button "OK" at bounding box center [302, 86] width 20 height 12
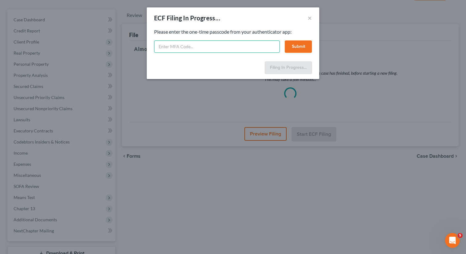
click at [199, 47] on input "text" at bounding box center [217, 46] width 126 height 12
type input "715621"
click at [298, 43] on button "Submit" at bounding box center [298, 46] width 27 height 12
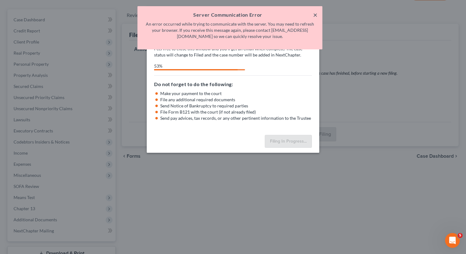
click at [316, 14] on button "×" at bounding box center [315, 14] width 4 height 7
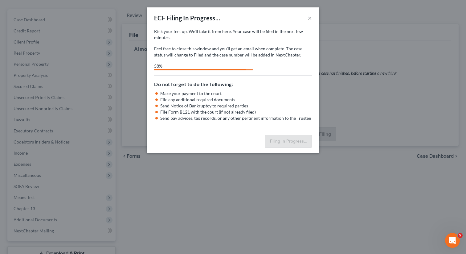
click at [207, 43] on div "Kick your feet up. We’ll take it from here. Your case will be filed in the next…" at bounding box center [233, 43] width 158 height 30
